Goal: Find specific page/section: Find specific page/section

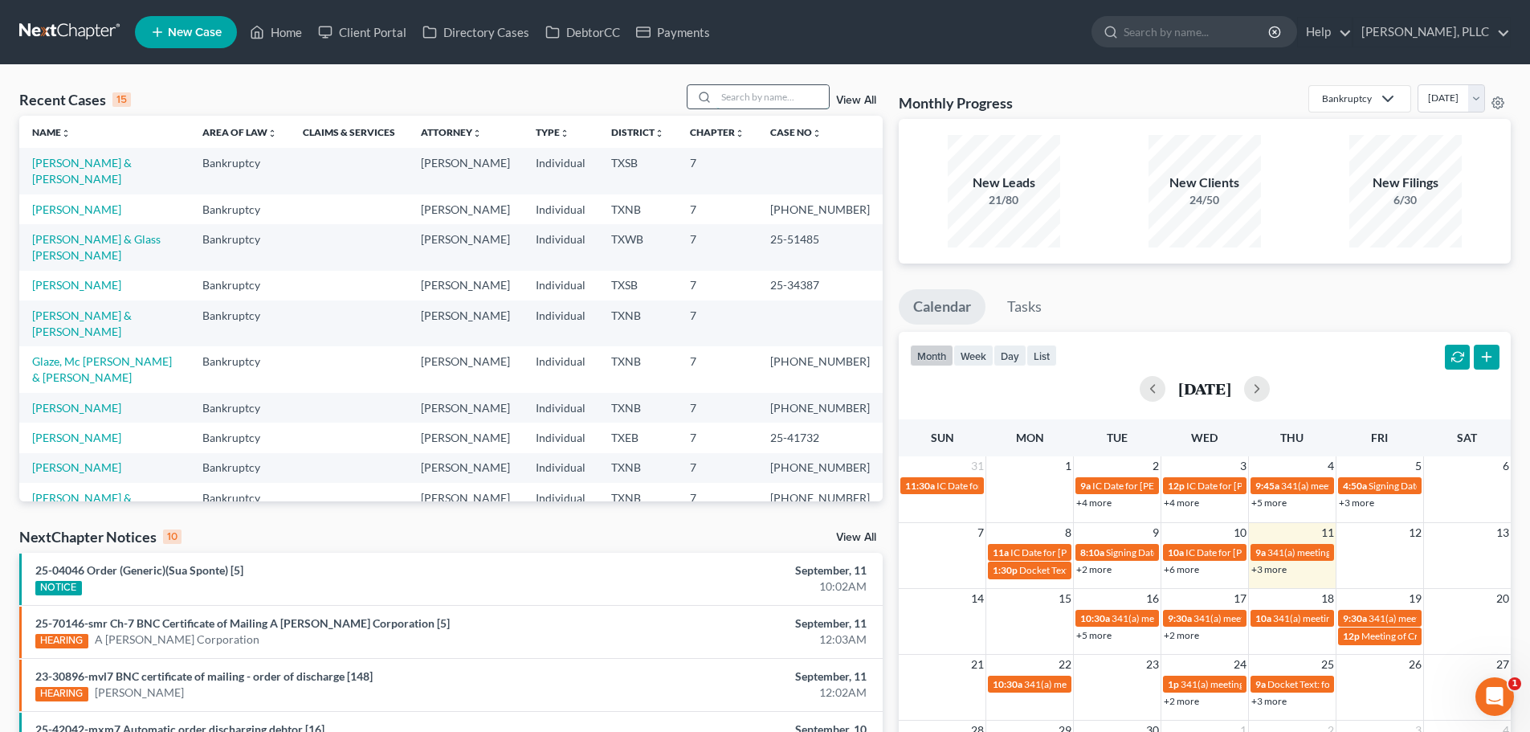
click at [755, 100] on input "search" at bounding box center [772, 96] width 112 height 23
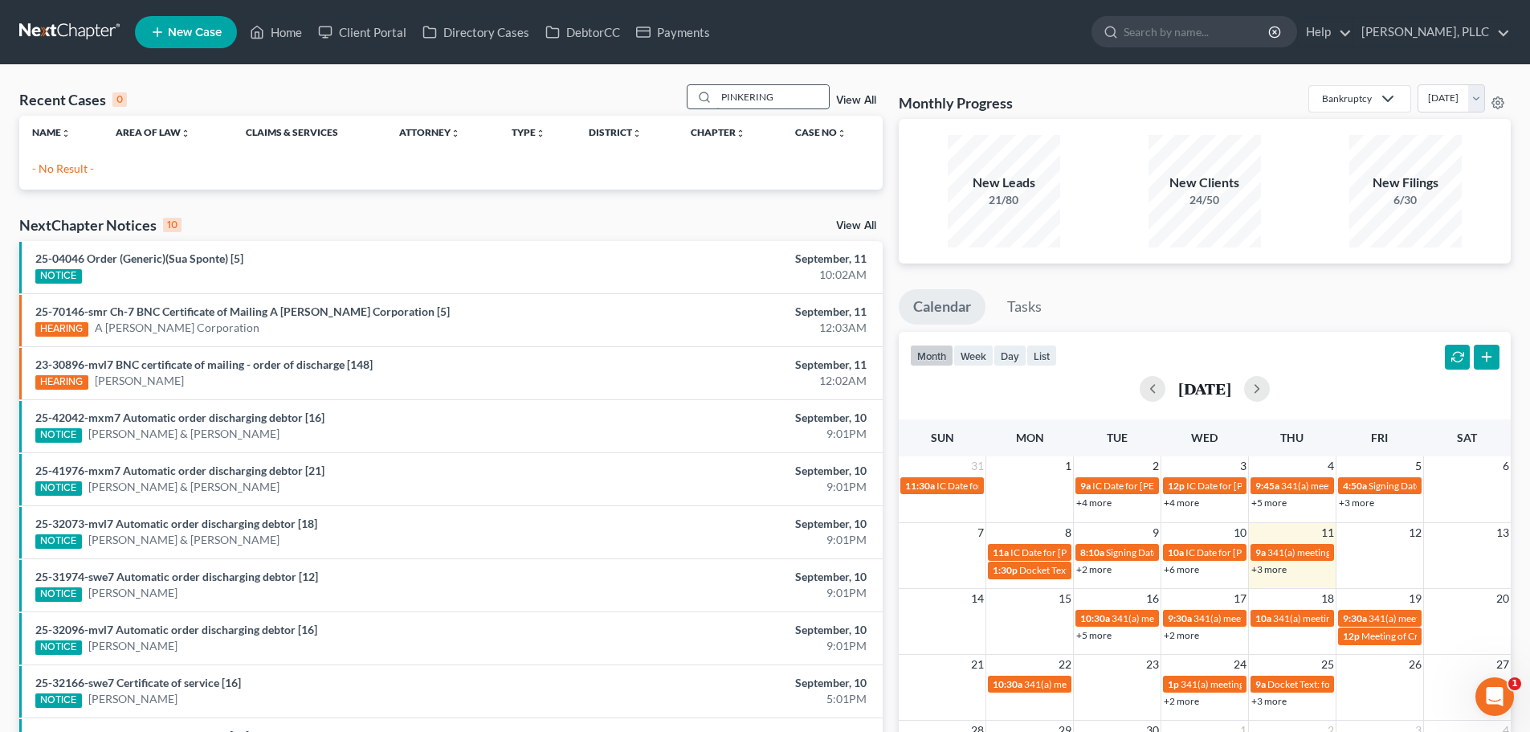
click at [797, 97] on input "PINKERING" at bounding box center [772, 96] width 112 height 23
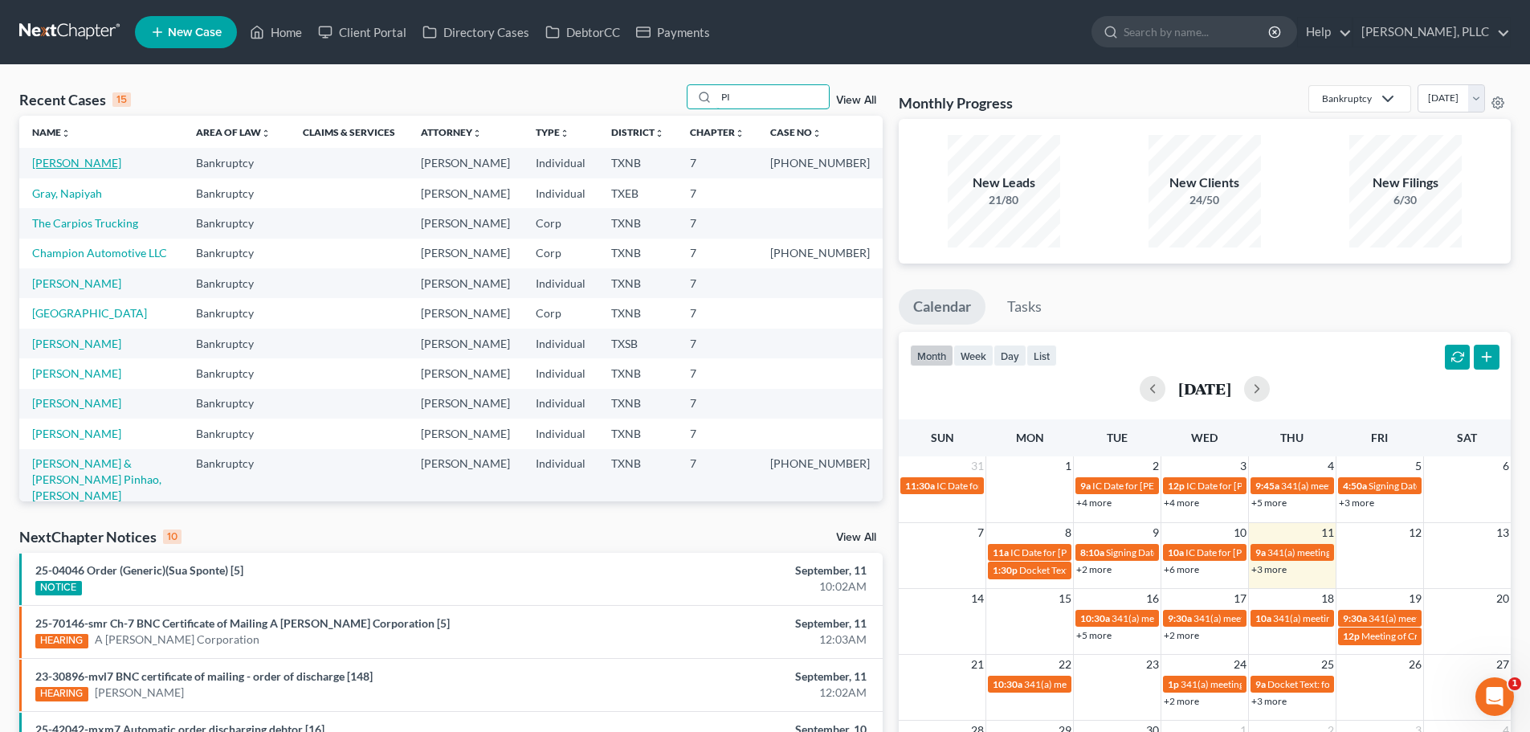
type input "PI"
click at [103, 161] on link "[PERSON_NAME]" at bounding box center [76, 163] width 89 height 14
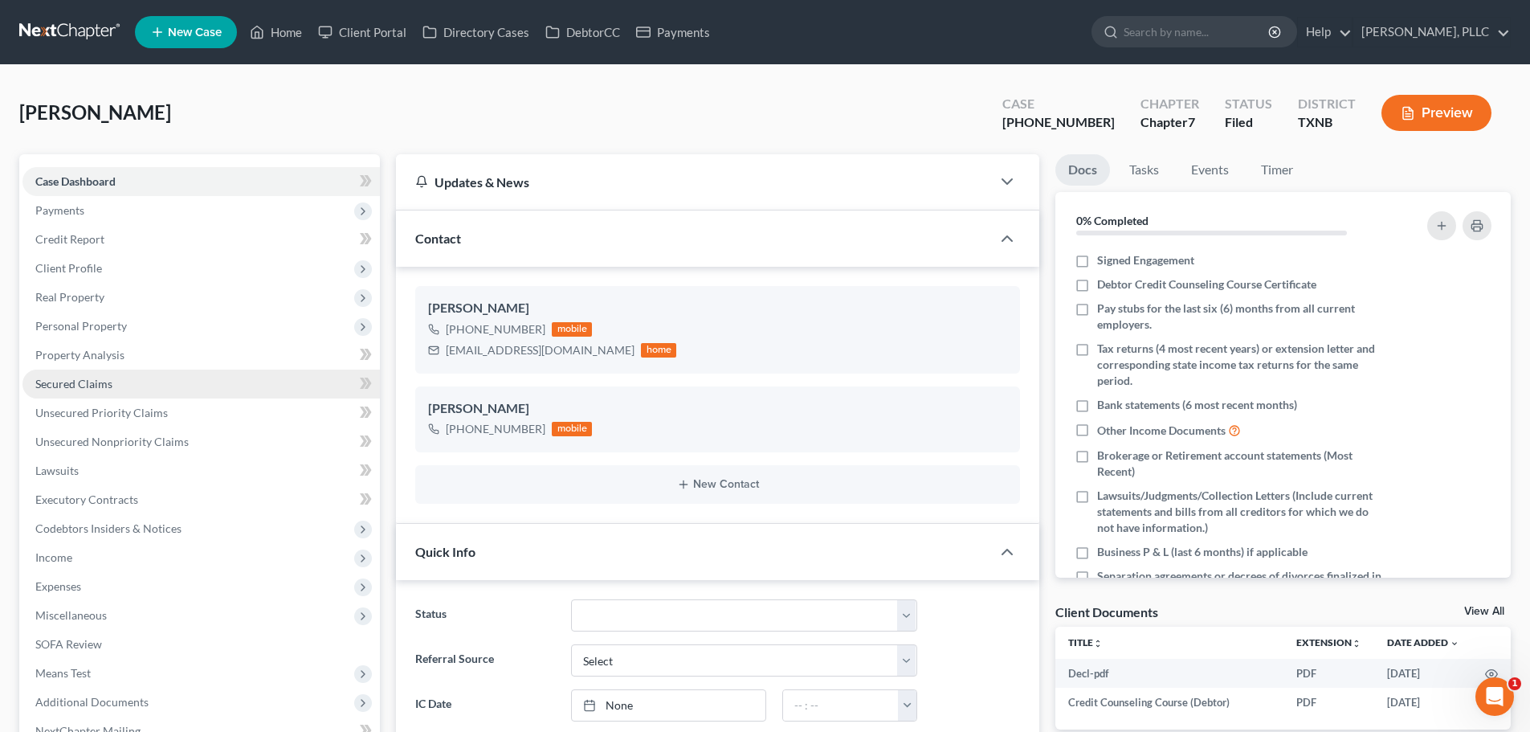
scroll to position [2531, 0]
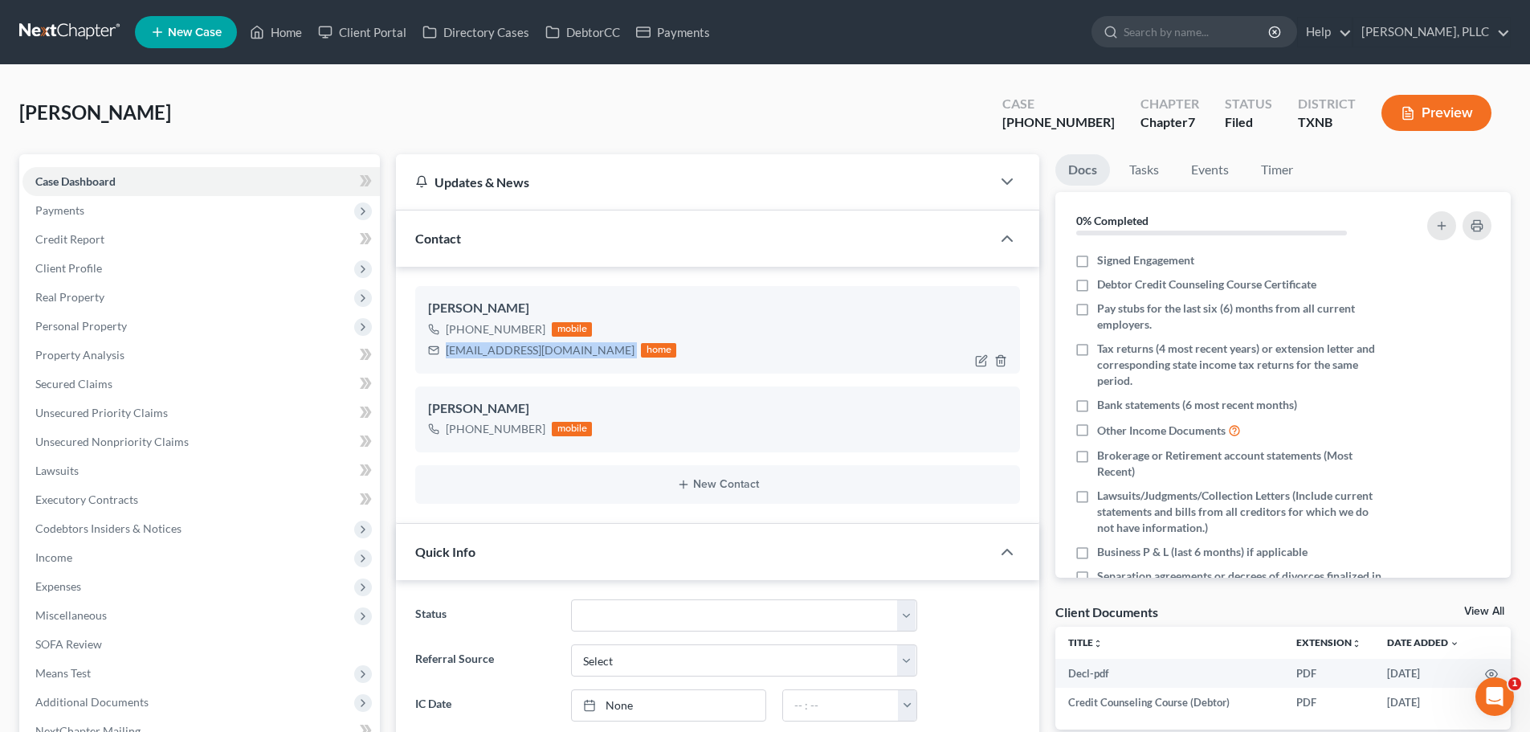
drag, startPoint x: 576, startPoint y: 353, endPoint x: 441, endPoint y: 359, distance: 135.0
click at [441, 359] on div "[EMAIL_ADDRESS][DOMAIN_NAME] home" at bounding box center [552, 350] width 248 height 21
copy div "[EMAIL_ADDRESS][DOMAIN_NAME]"
click at [287, 29] on link "Home" at bounding box center [276, 32] width 68 height 29
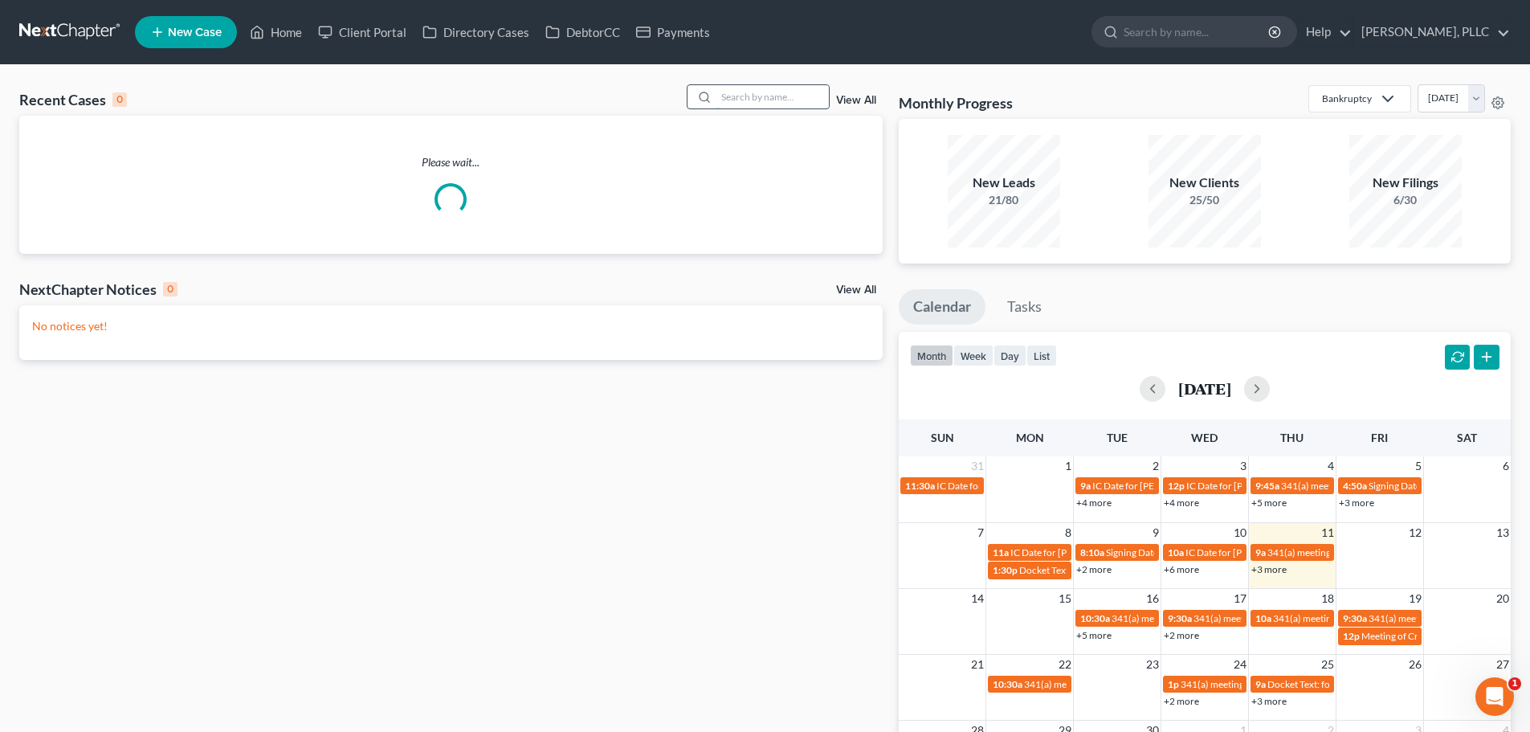
click at [742, 94] on input "search" at bounding box center [772, 96] width 112 height 23
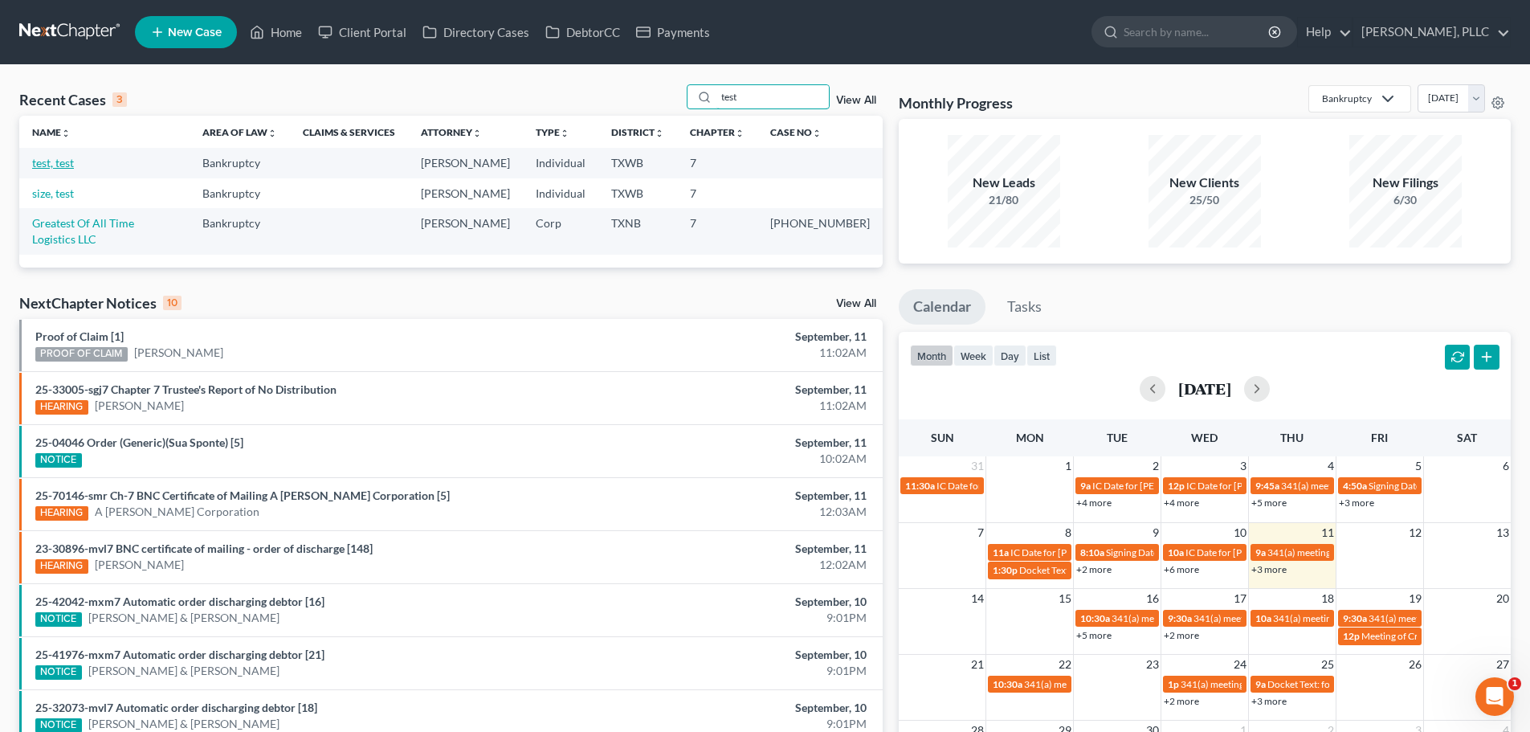
type input "test"
click at [62, 163] on link "test, test" at bounding box center [53, 163] width 42 height 14
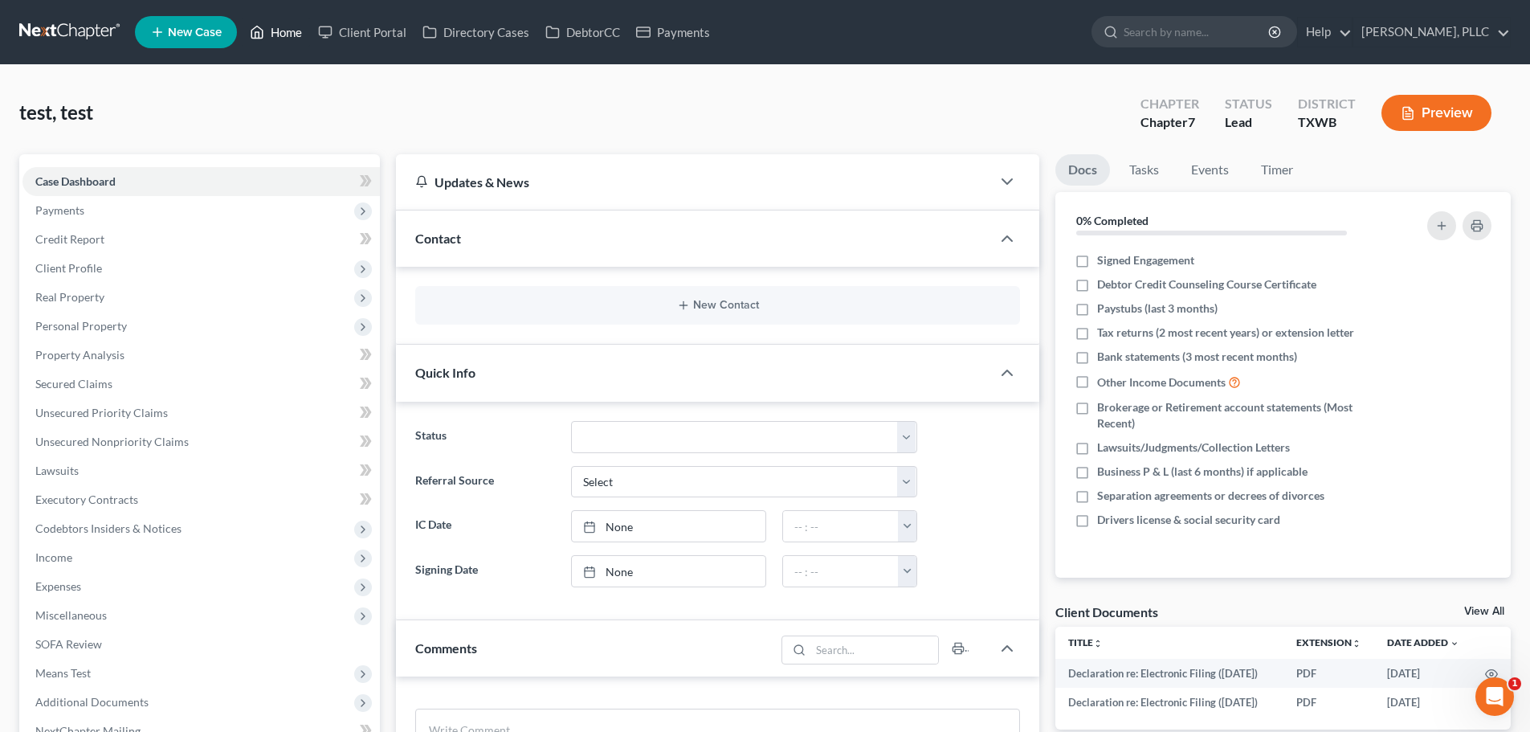
click at [281, 35] on link "Home" at bounding box center [276, 32] width 68 height 29
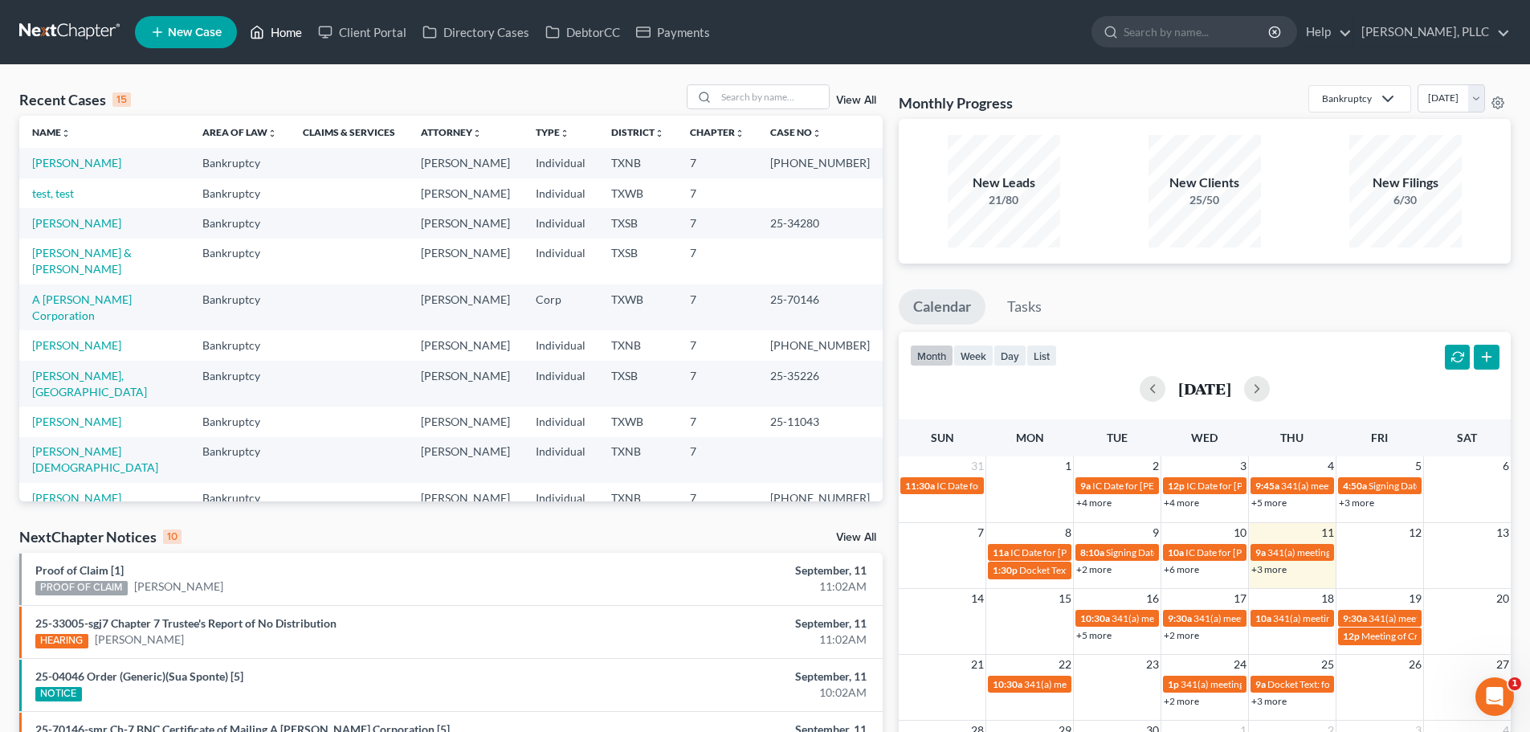
click at [286, 35] on link "Home" at bounding box center [276, 32] width 68 height 29
